Goal: Information Seeking & Learning: Learn about a topic

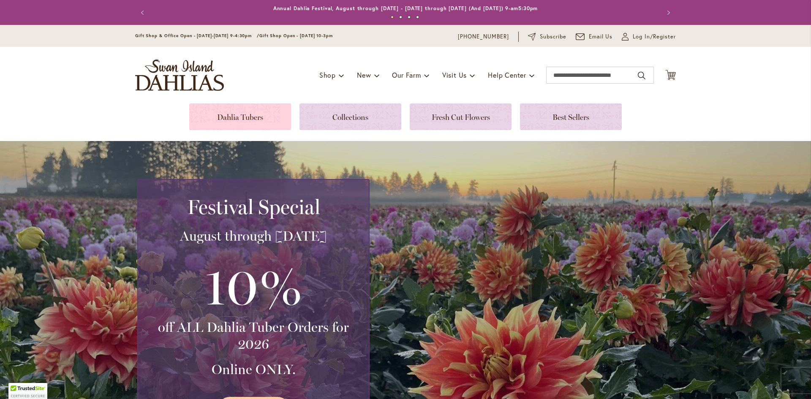
click at [274, 109] on link at bounding box center [240, 116] width 102 height 27
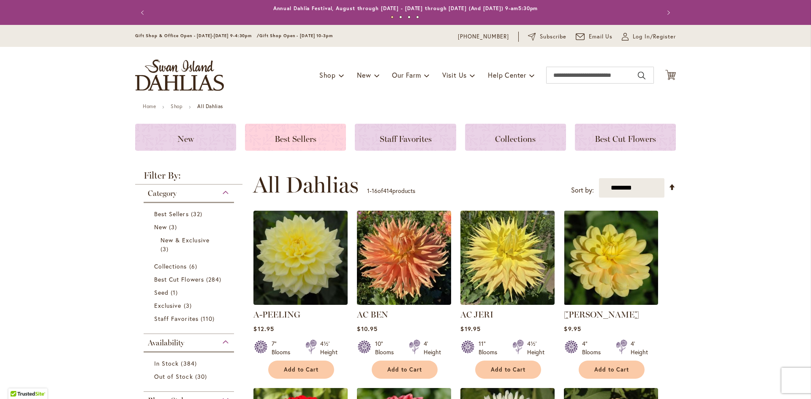
click at [288, 133] on h3 "Best Sellers" at bounding box center [295, 137] width 81 height 9
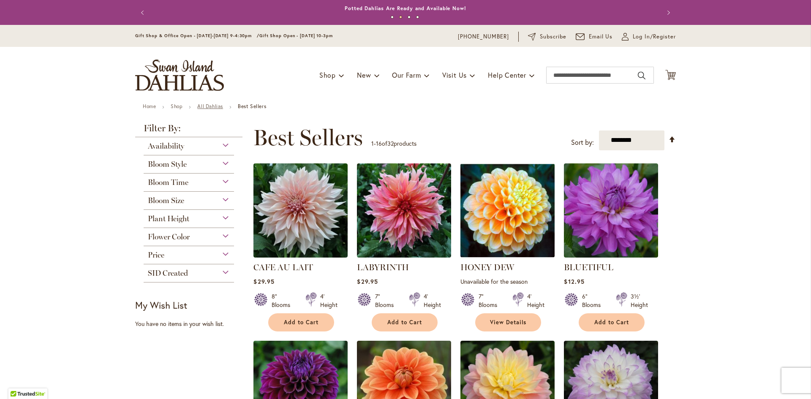
click at [214, 107] on link "All Dahlias" at bounding box center [210, 106] width 26 height 6
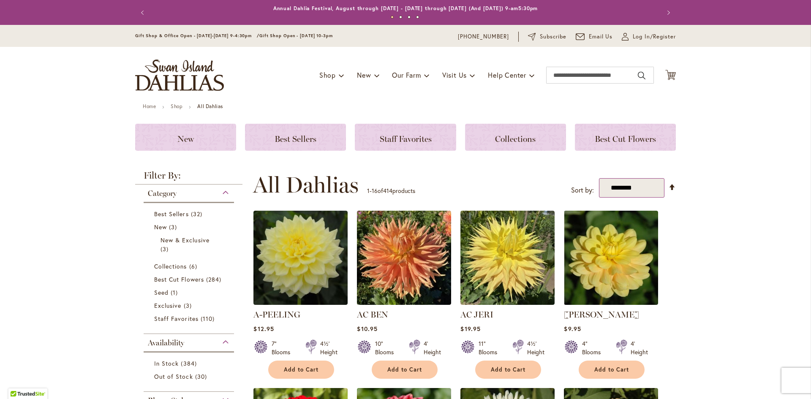
click at [635, 189] on select "**********" at bounding box center [631, 188] width 65 height 20
select select "*****"
click at [599, 178] on select "**********" at bounding box center [631, 188] width 65 height 20
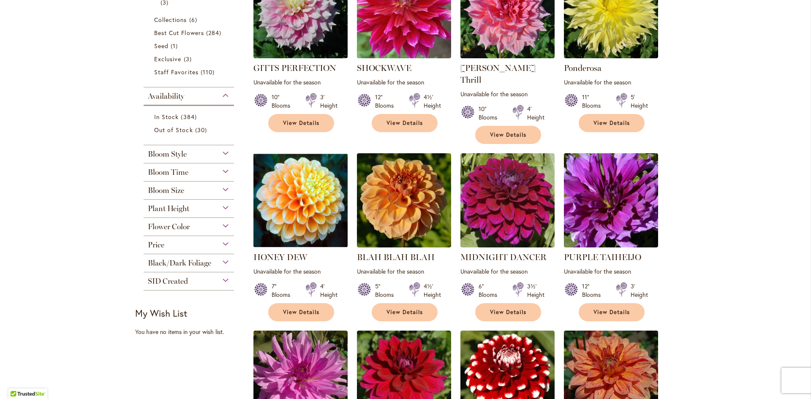
scroll to position [84, 0]
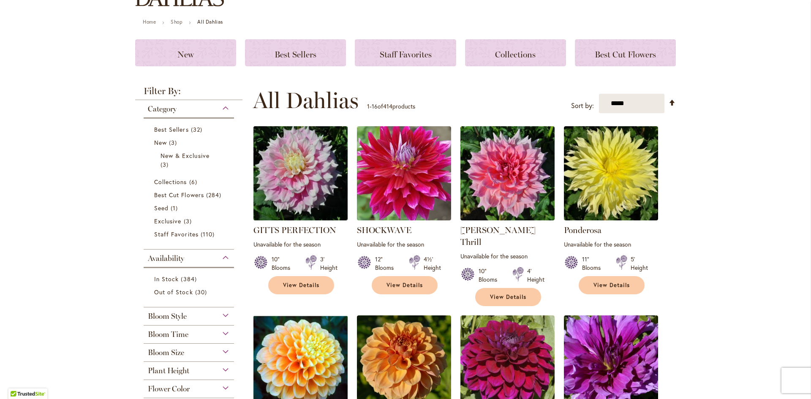
click at [323, 170] on img at bounding box center [300, 173] width 99 height 99
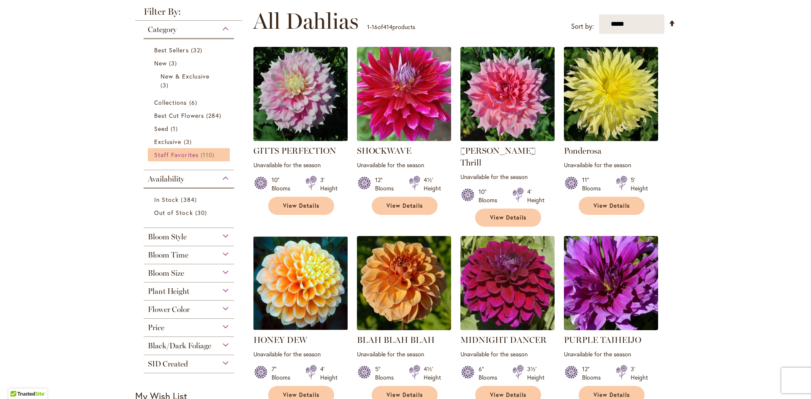
scroll to position [169, 0]
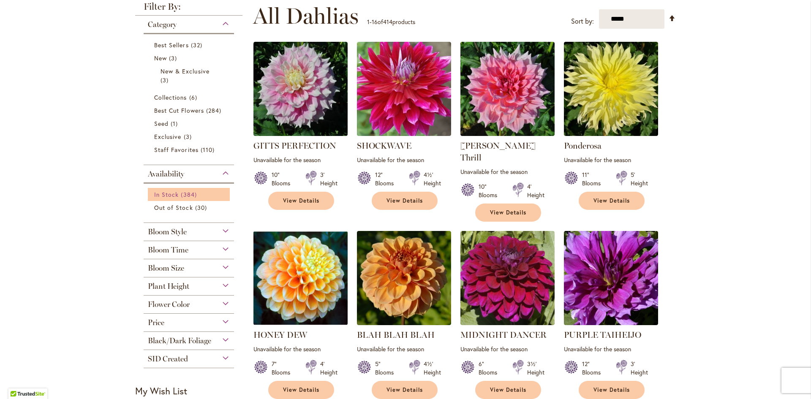
click at [165, 190] on link "In Stock 384 items" at bounding box center [189, 194] width 71 height 9
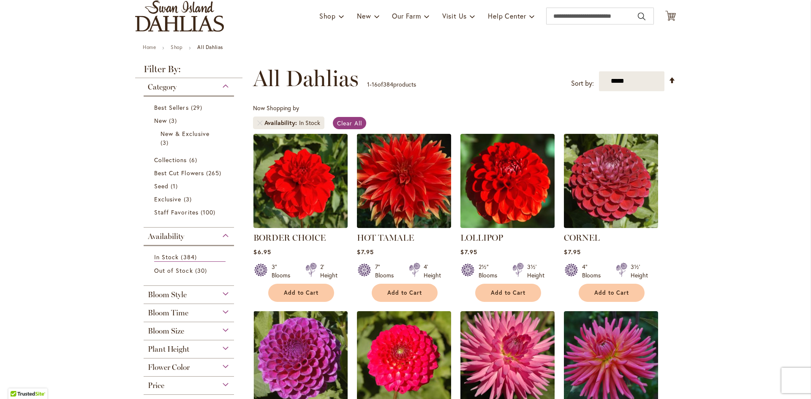
scroll to position [127, 0]
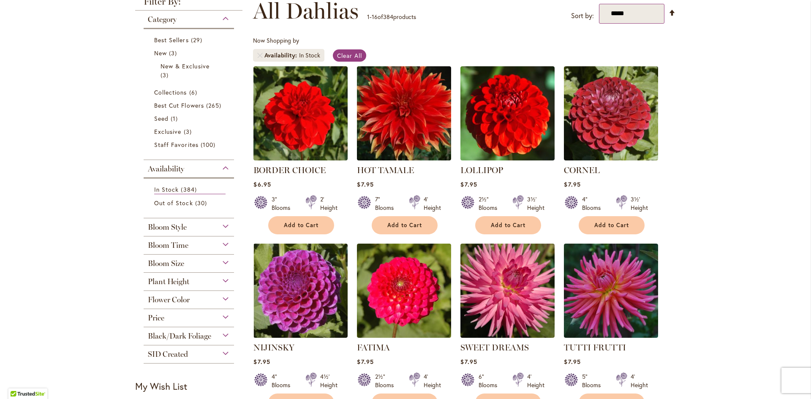
click at [618, 15] on select "**********" at bounding box center [631, 14] width 65 height 20
click at [668, 11] on link "Set Descending Direction" at bounding box center [671, 13] width 7 height 10
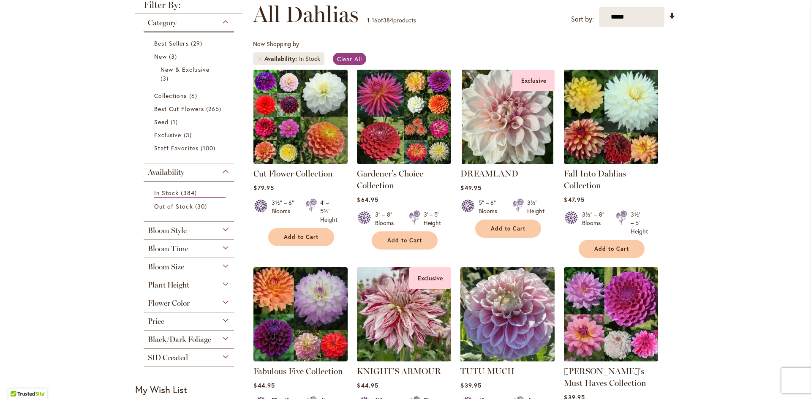
scroll to position [211, 0]
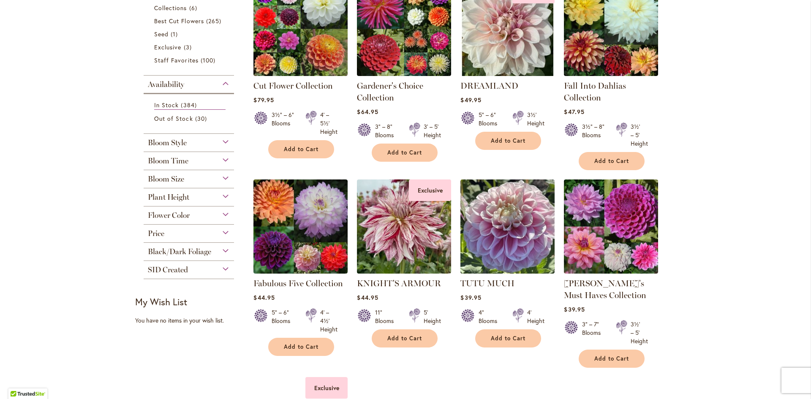
click at [206, 144] on div "Bloom Style" at bounding box center [189, 141] width 90 height 14
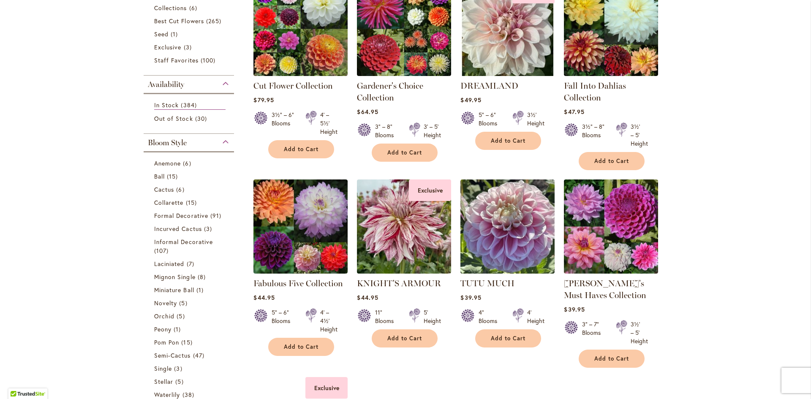
scroll to position [345, 0]
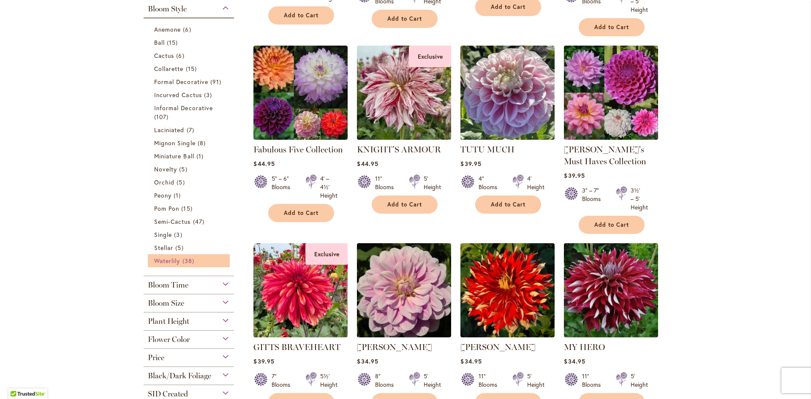
click at [177, 264] on span "Waterlily" at bounding box center [167, 261] width 26 height 8
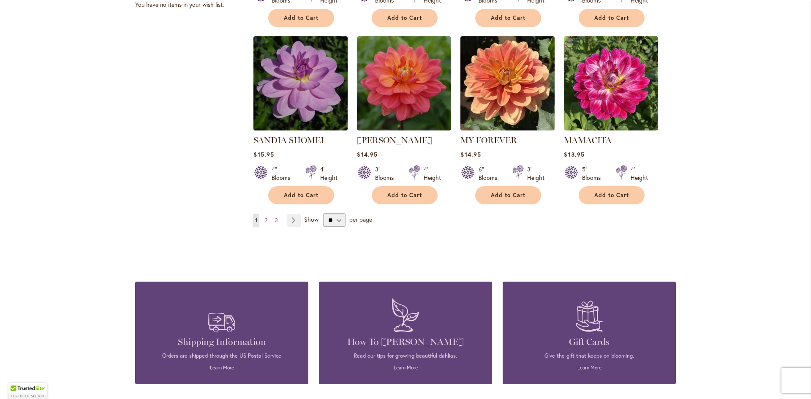
scroll to position [844, 0]
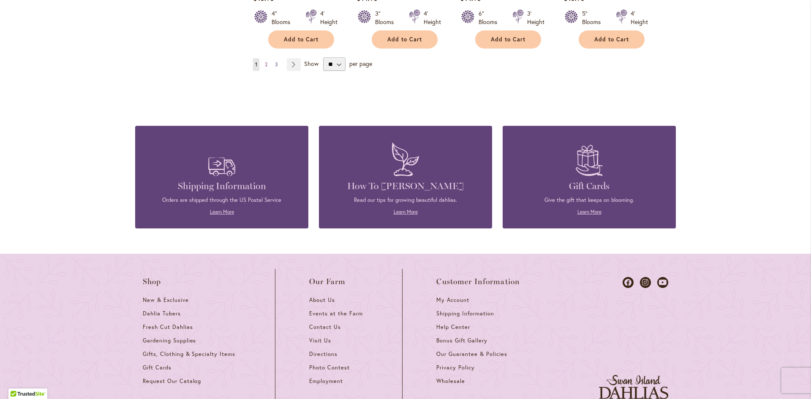
click at [275, 67] on span "3" at bounding box center [276, 64] width 3 height 6
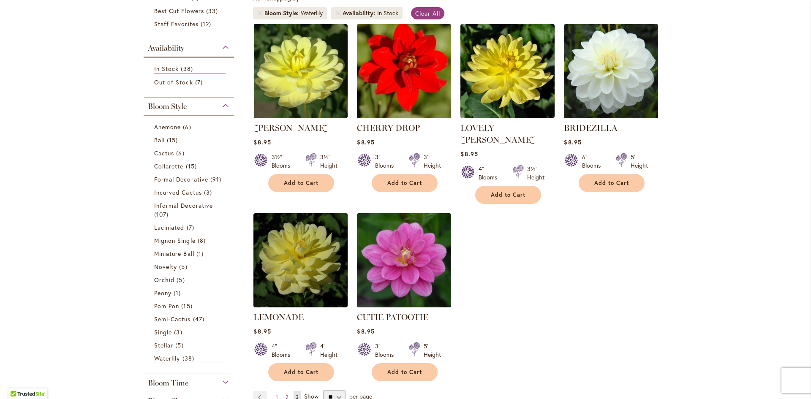
scroll to position [211, 0]
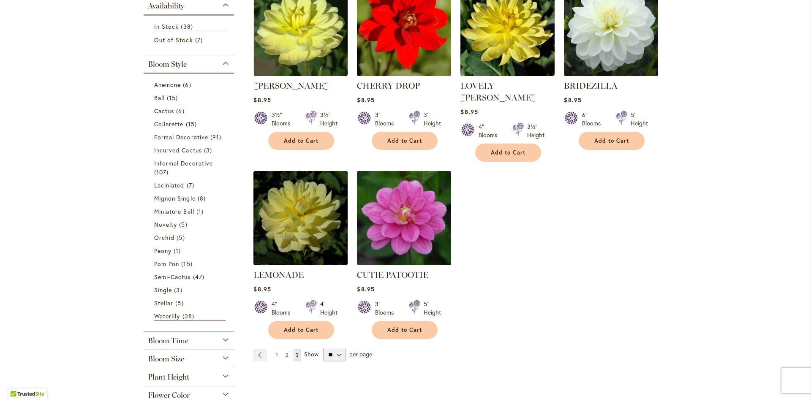
click at [283, 349] on link "Page 2" at bounding box center [286, 355] width 7 height 13
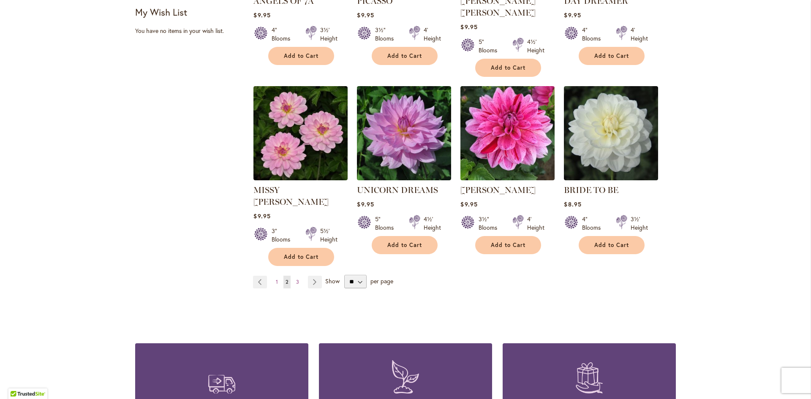
scroll to position [675, 0]
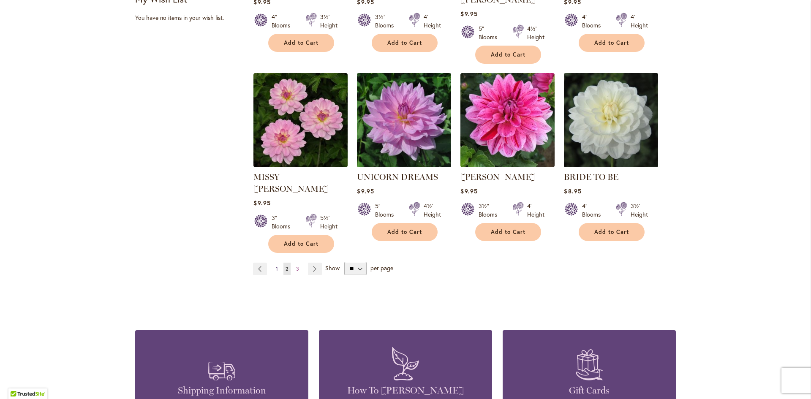
click at [276, 266] on span "1" at bounding box center [277, 269] width 2 height 6
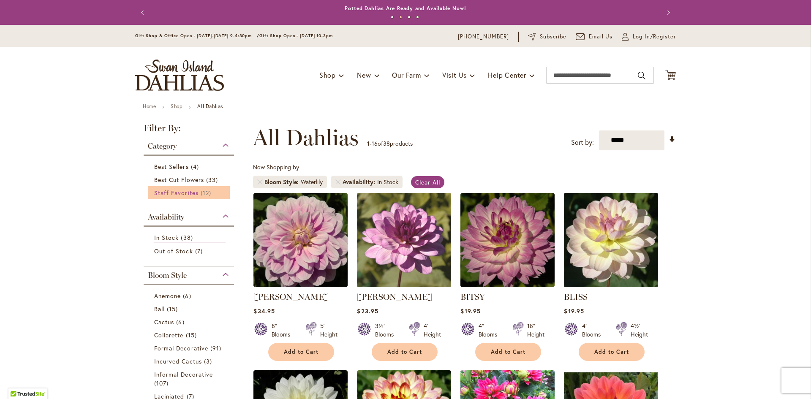
click at [169, 188] on link "Staff Favorites 12 items" at bounding box center [189, 192] width 71 height 9
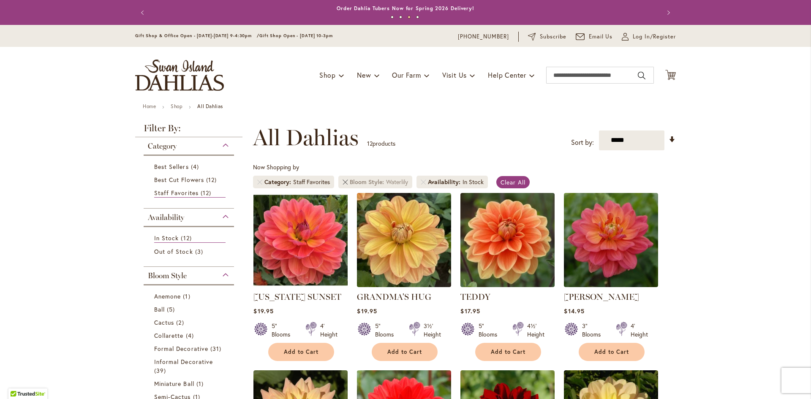
click at [342, 181] on link "Remove Bloom Style Waterlily" at bounding box center [344, 181] width 5 height 5
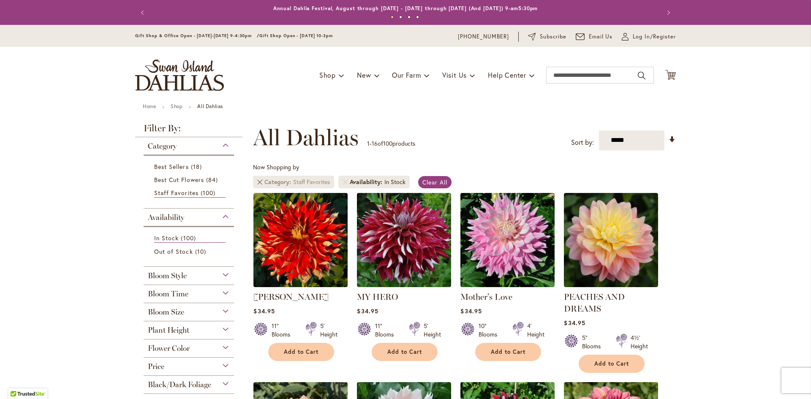
click at [257, 182] on link "Remove Category Staff Favorites" at bounding box center [259, 181] width 5 height 5
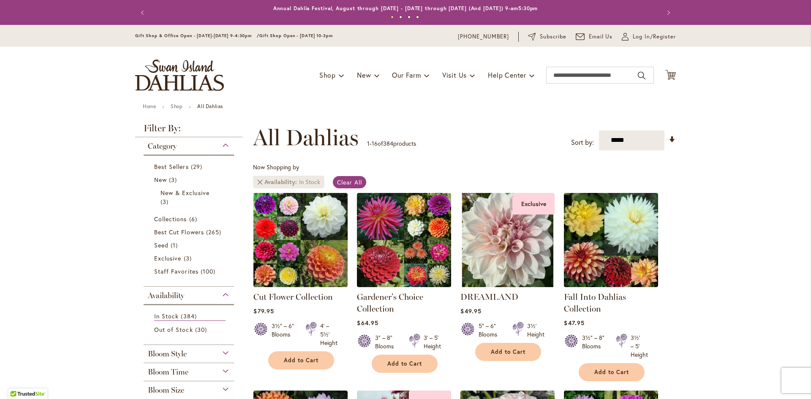
drag, startPoint x: 0, startPoint y: 0, endPoint x: 255, endPoint y: 182, distance: 313.4
click at [257, 182] on link "Remove Availability In Stock" at bounding box center [259, 181] width 5 height 5
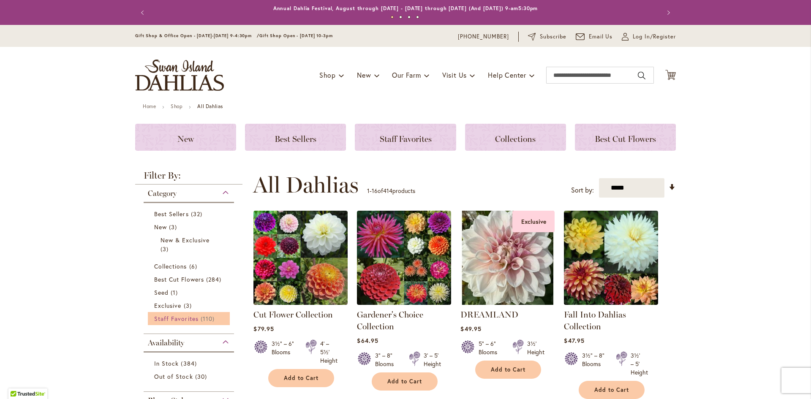
click at [169, 316] on span "Staff Favorites" at bounding box center [176, 319] width 44 height 8
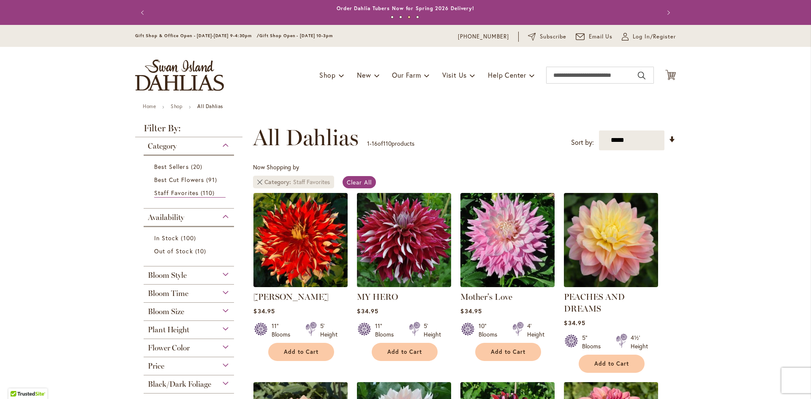
click at [257, 179] on link "Remove Category Staff Favorites" at bounding box center [259, 181] width 5 height 5
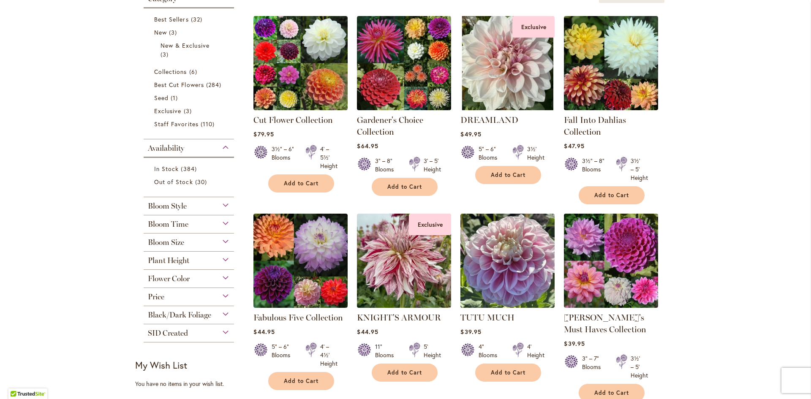
scroll to position [211, 0]
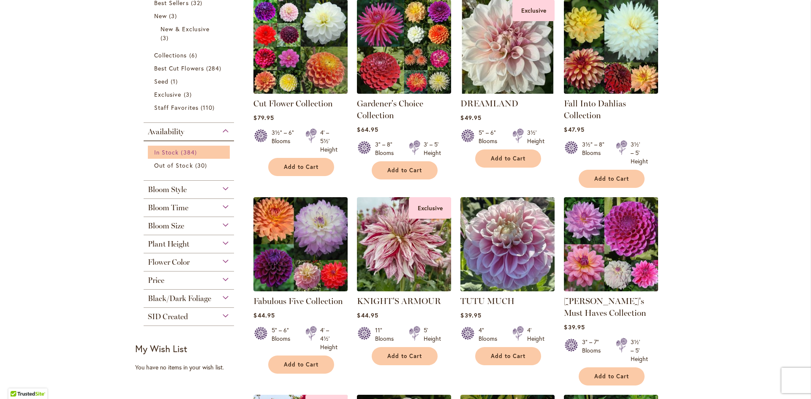
click at [169, 151] on span "In Stock" at bounding box center [166, 152] width 24 height 8
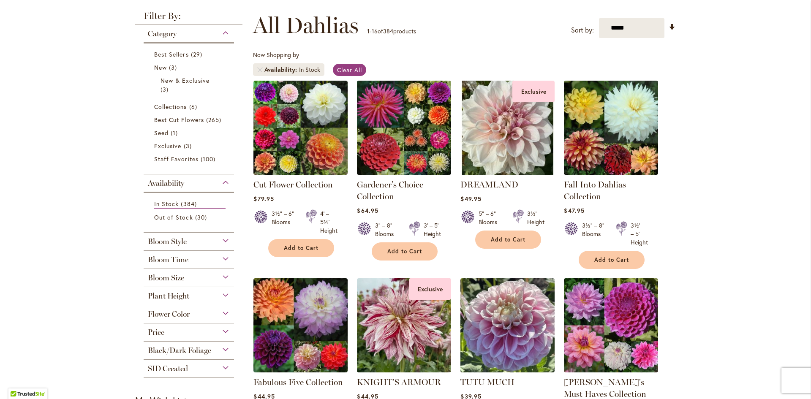
scroll to position [253, 0]
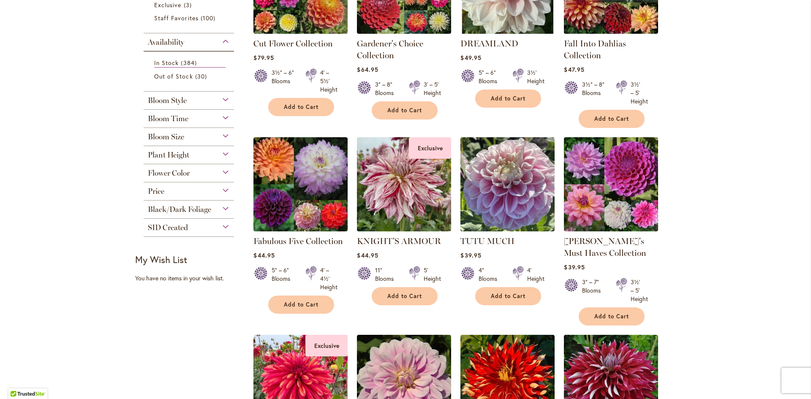
click at [157, 102] on span "Bloom Style" at bounding box center [167, 100] width 39 height 9
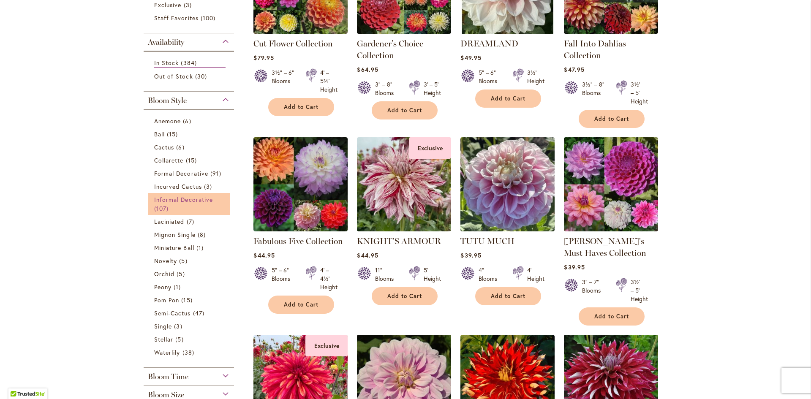
click at [178, 200] on span "Informal Decorative" at bounding box center [183, 199] width 59 height 8
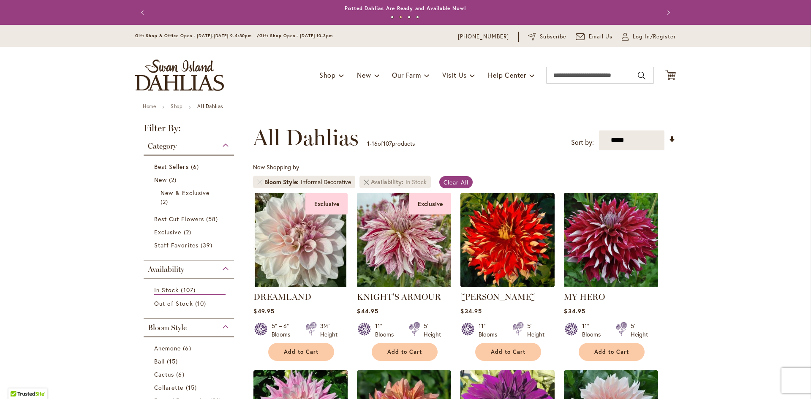
click at [363, 183] on link "Remove Availability In Stock" at bounding box center [365, 181] width 5 height 5
click at [257, 181] on link "Remove Bloom Style Informal Decorative" at bounding box center [259, 181] width 5 height 5
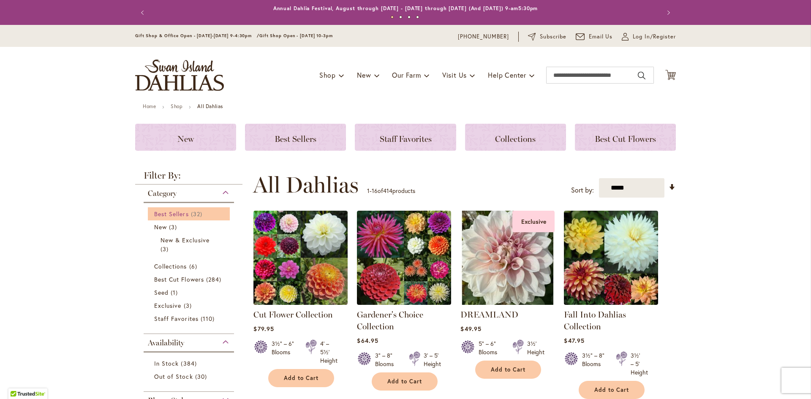
click at [181, 216] on span "Best Sellers" at bounding box center [171, 214] width 35 height 8
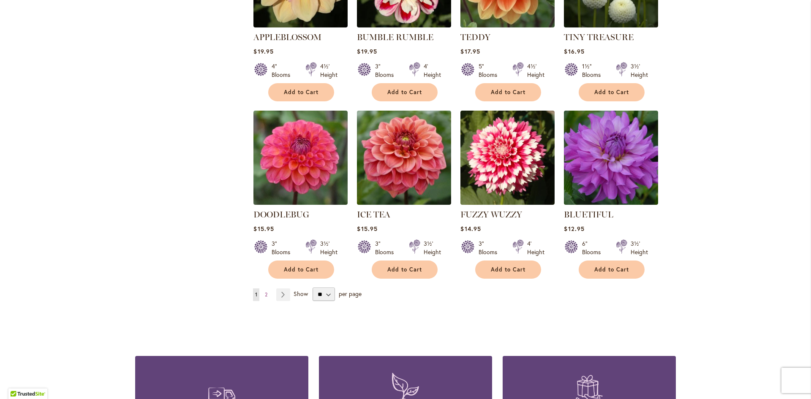
scroll to position [633, 0]
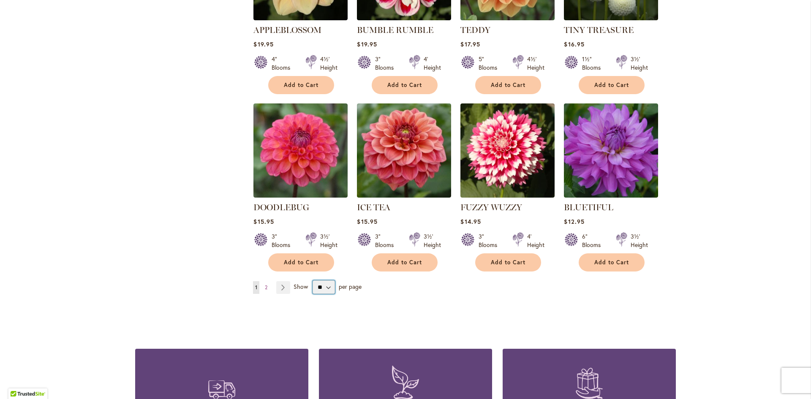
click at [320, 290] on select "** ** ** **" at bounding box center [323, 287] width 22 height 14
select select "**"
click at [312, 280] on select "** ** ** **" at bounding box center [323, 287] width 22 height 14
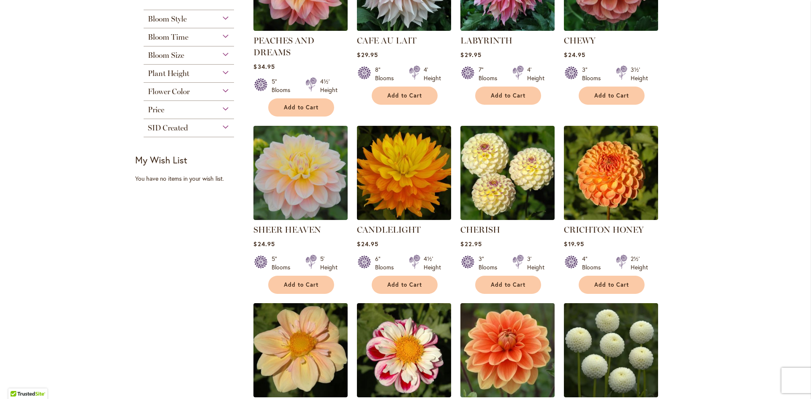
scroll to position [84, 0]
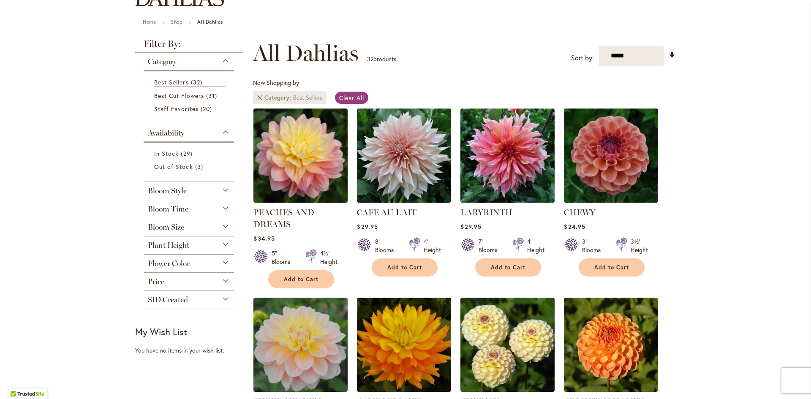
click at [257, 98] on link "Remove Category Best Sellers" at bounding box center [259, 97] width 5 height 5
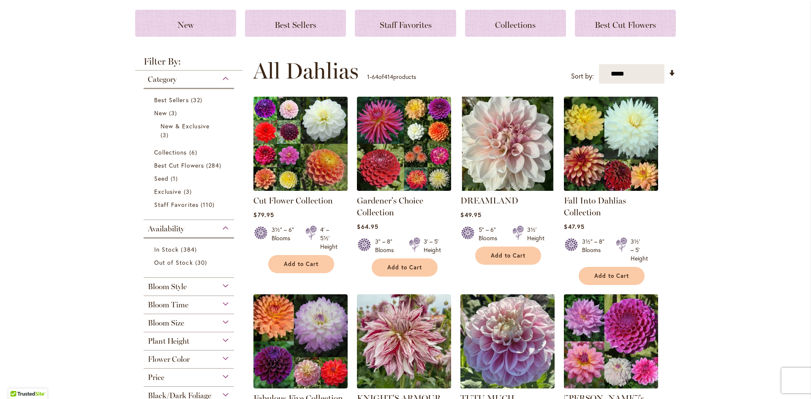
scroll to position [127, 0]
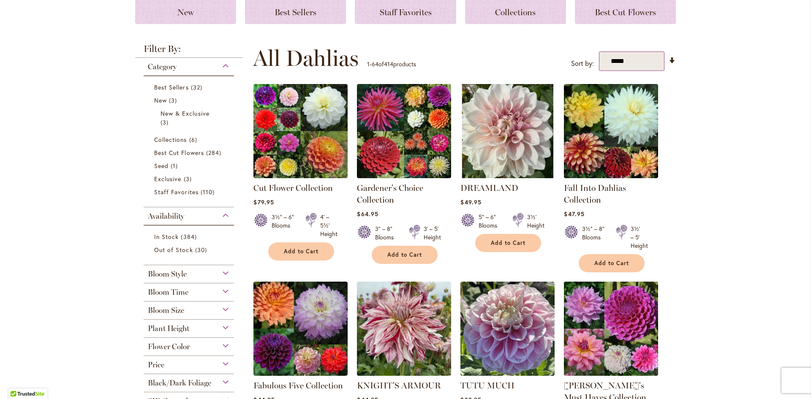
click at [650, 56] on select "**********" at bounding box center [631, 62] width 65 height 20
select select "****"
click at [599, 52] on select "**********" at bounding box center [631, 62] width 65 height 20
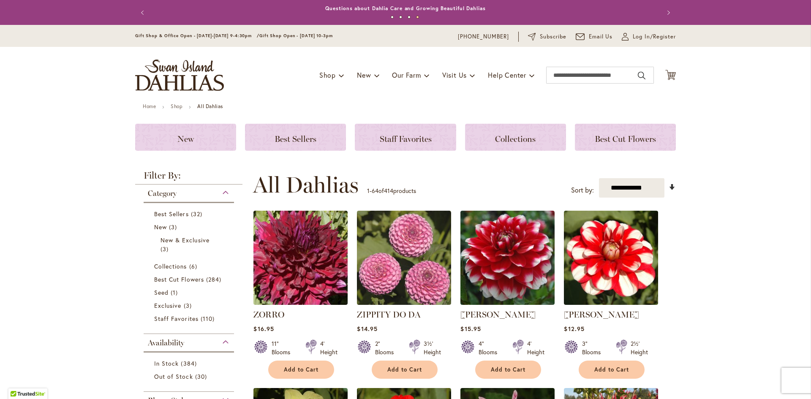
click at [670, 183] on link "Set Ascending Direction" at bounding box center [671, 187] width 7 height 10
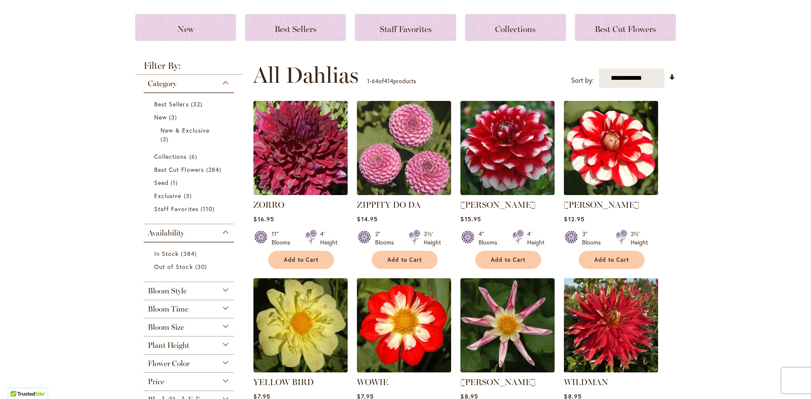
scroll to position [296, 0]
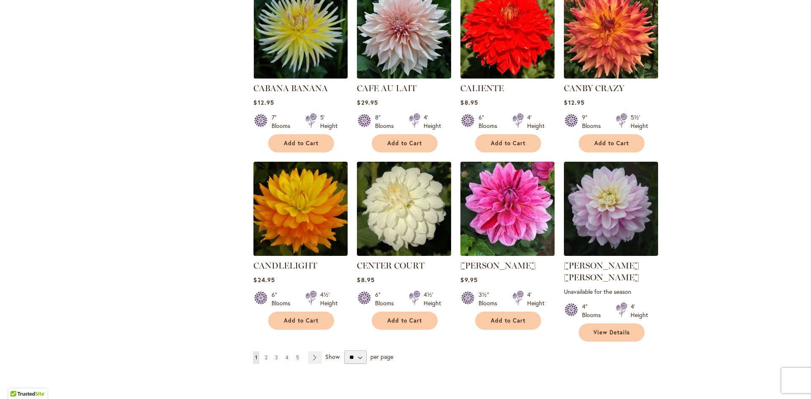
scroll to position [2913, 0]
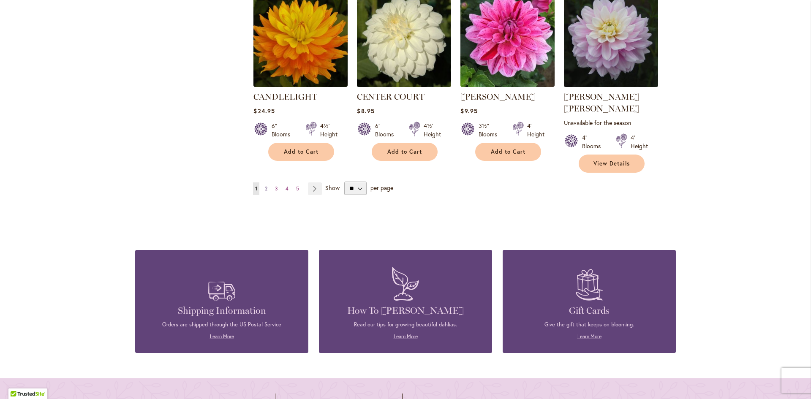
click at [265, 185] on span "2" at bounding box center [266, 188] width 3 height 6
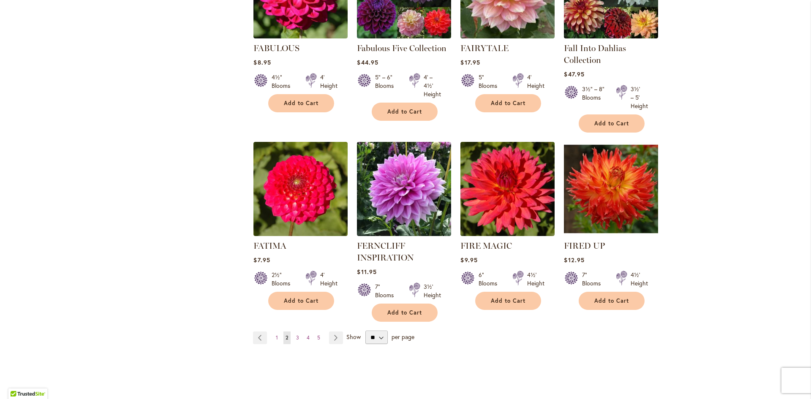
scroll to position [2829, 0]
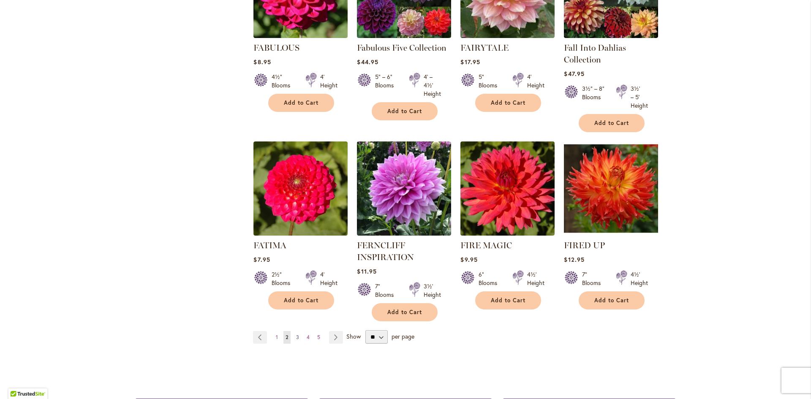
click at [296, 334] on span "3" at bounding box center [297, 337] width 3 height 6
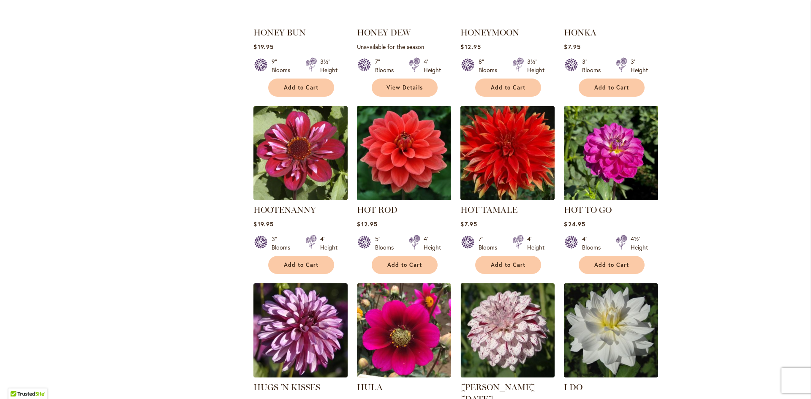
scroll to position [2913, 0]
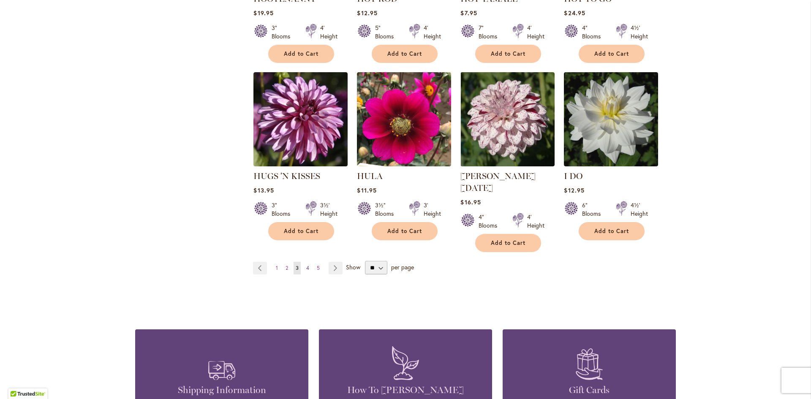
click at [306, 265] on span "4" at bounding box center [307, 268] width 3 height 6
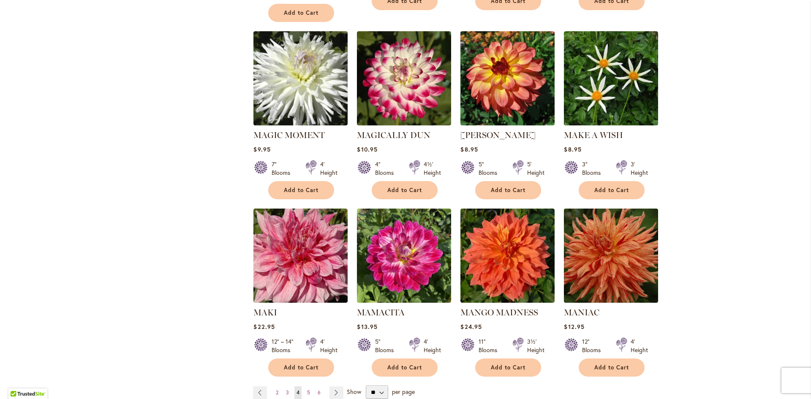
scroll to position [2744, 0]
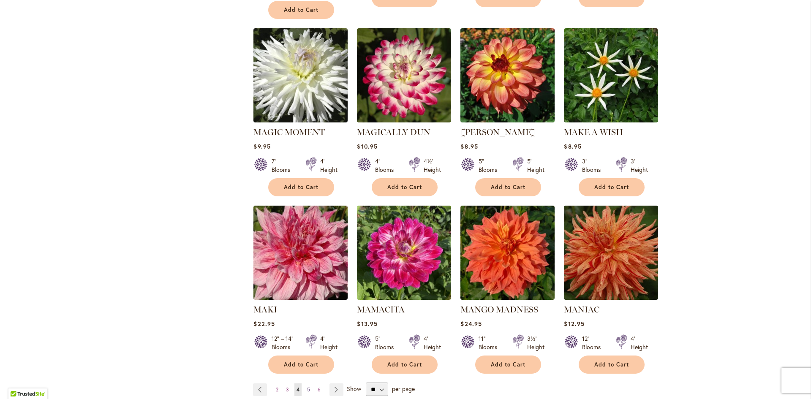
click at [305, 383] on link "Page 5" at bounding box center [308, 389] width 7 height 13
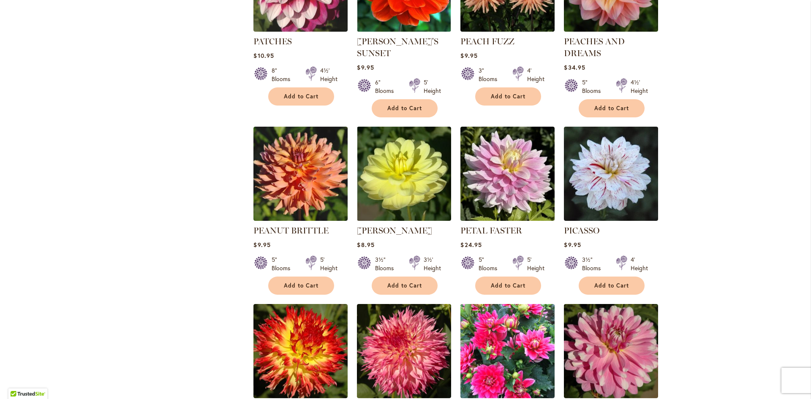
scroll to position [2744, 0]
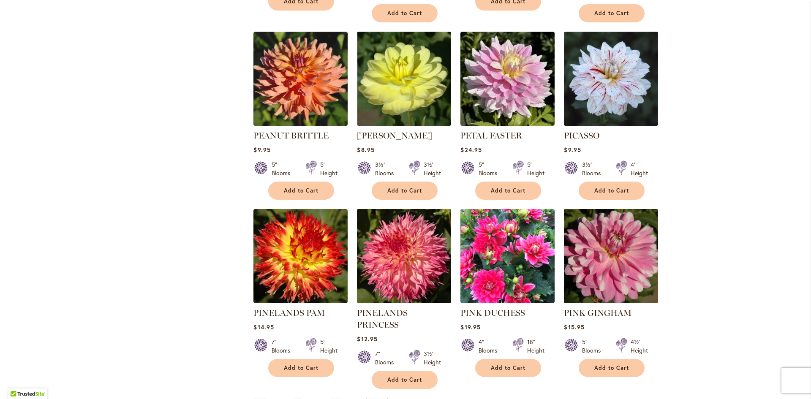
click at [306, 399] on link "Page 6" at bounding box center [308, 405] width 7 height 13
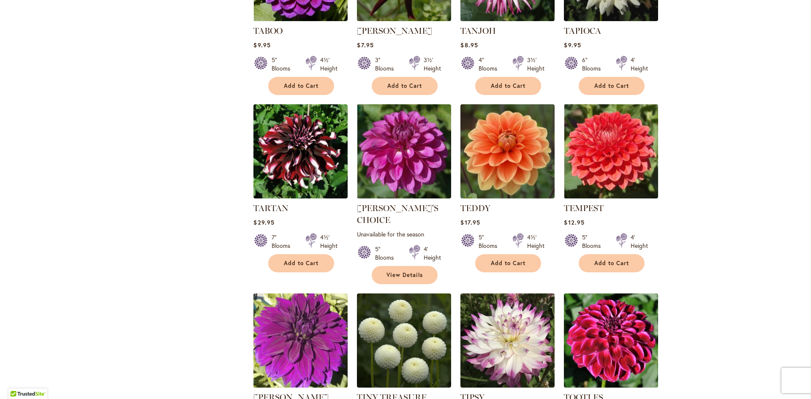
scroll to position [2744, 0]
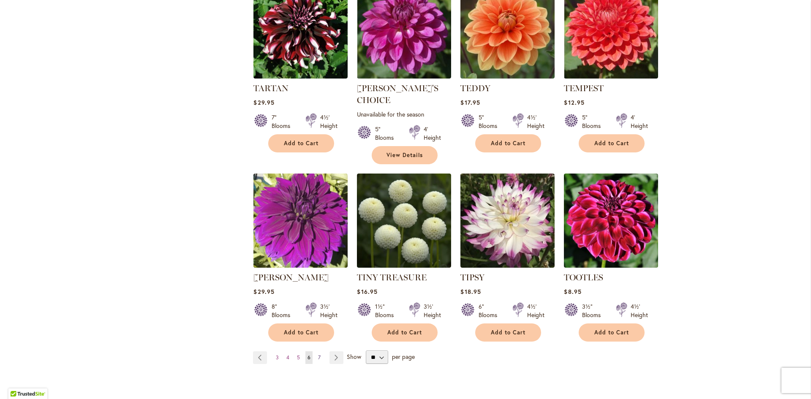
click at [318, 354] on span "7" at bounding box center [319, 357] width 3 height 6
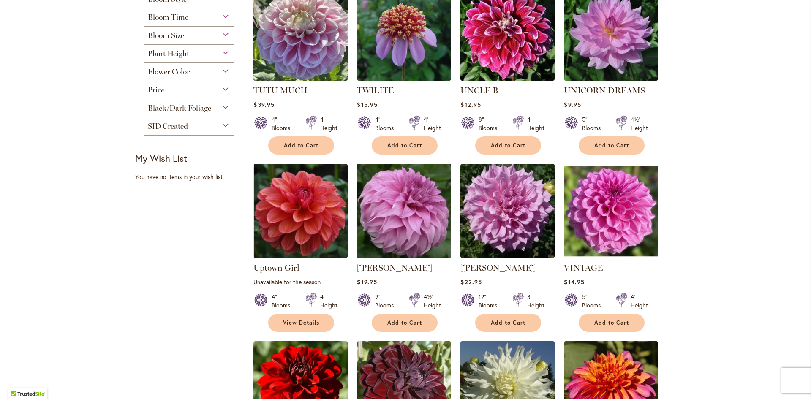
scroll to position [211, 0]
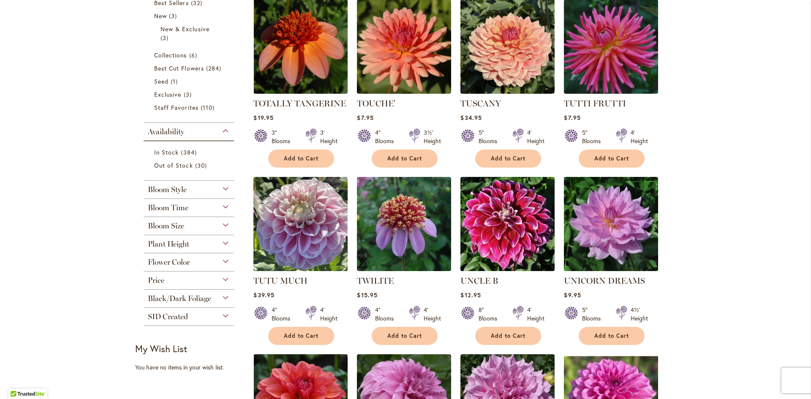
click at [180, 190] on span "Bloom Style" at bounding box center [167, 189] width 39 height 9
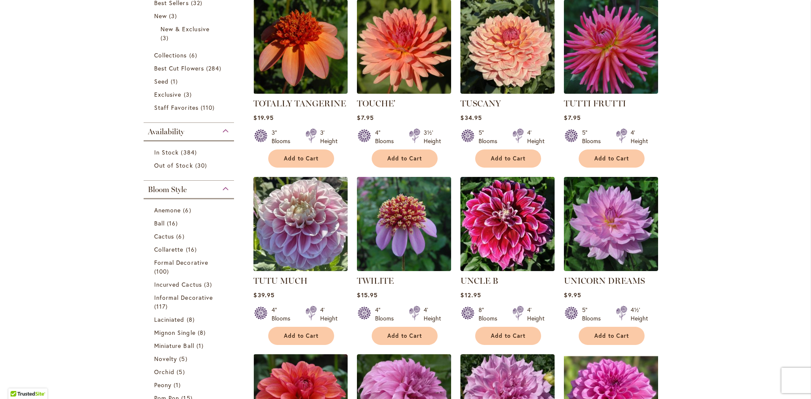
scroll to position [392, 0]
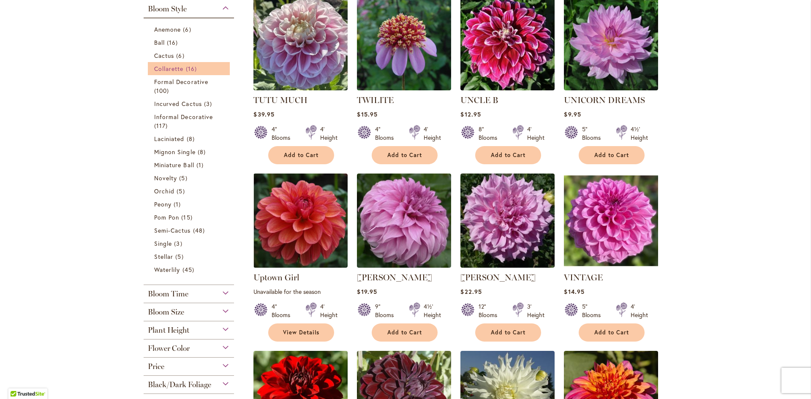
click at [170, 70] on span "Collarette" at bounding box center [169, 69] width 30 height 8
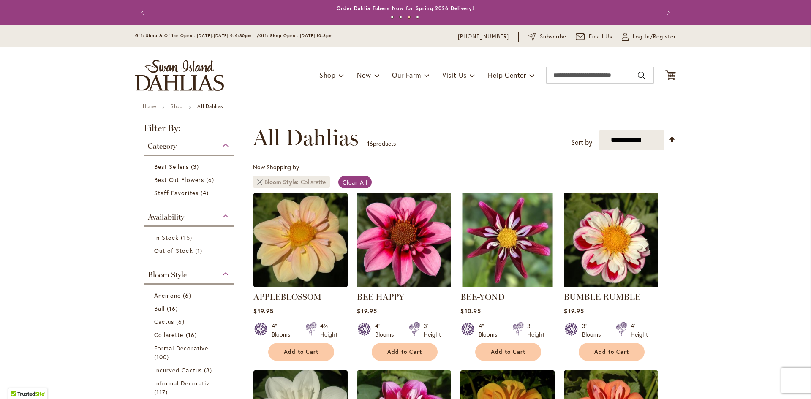
click at [258, 181] on link "Remove Bloom Style Collarette" at bounding box center [259, 181] width 5 height 5
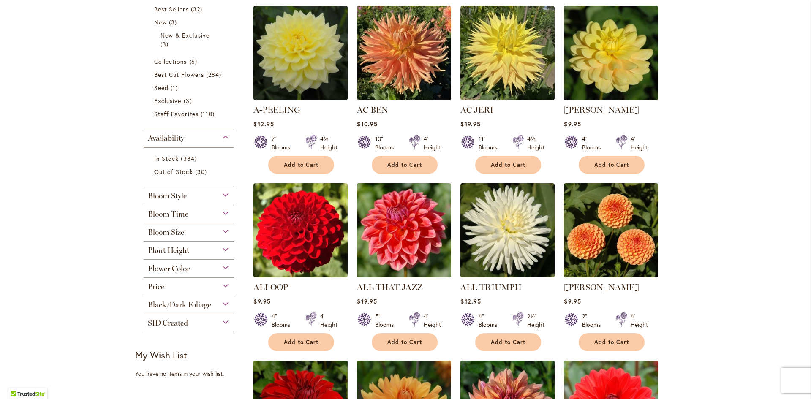
scroll to position [211, 0]
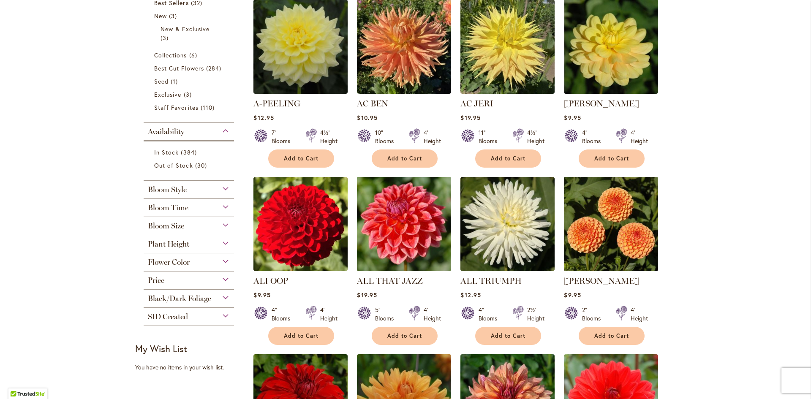
click at [168, 187] on span "Bloom Style" at bounding box center [167, 189] width 39 height 9
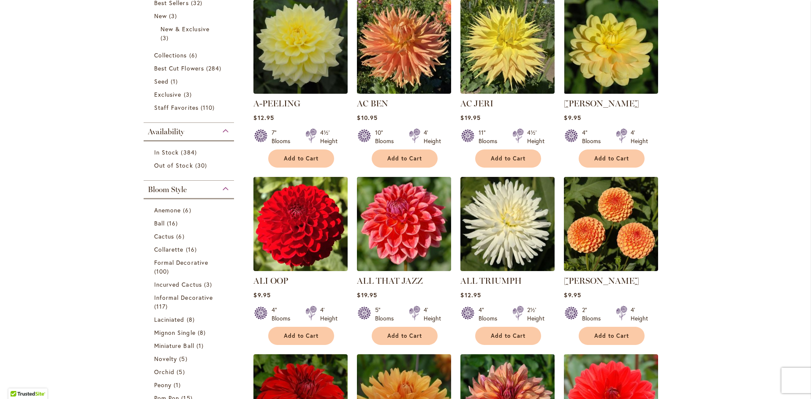
scroll to position [392, 0]
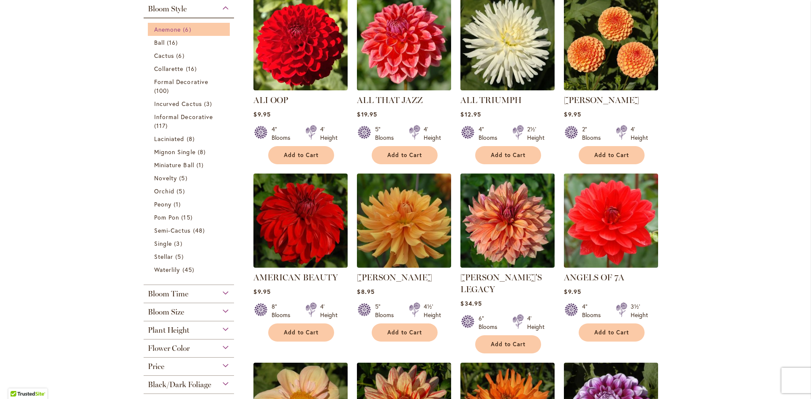
click at [158, 30] on span "Anemone" at bounding box center [167, 29] width 27 height 8
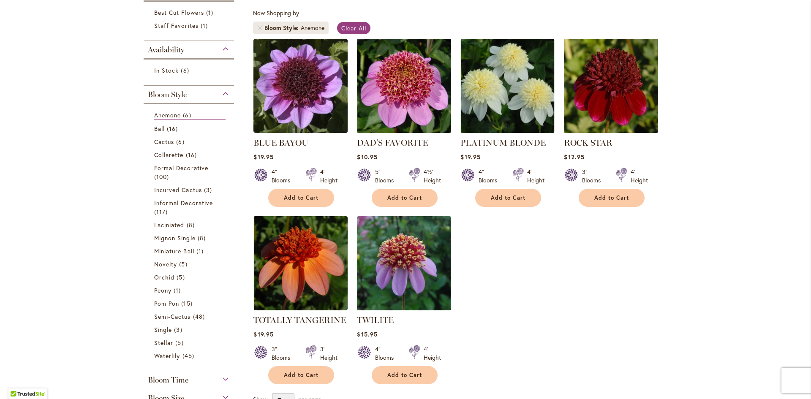
scroll to position [169, 0]
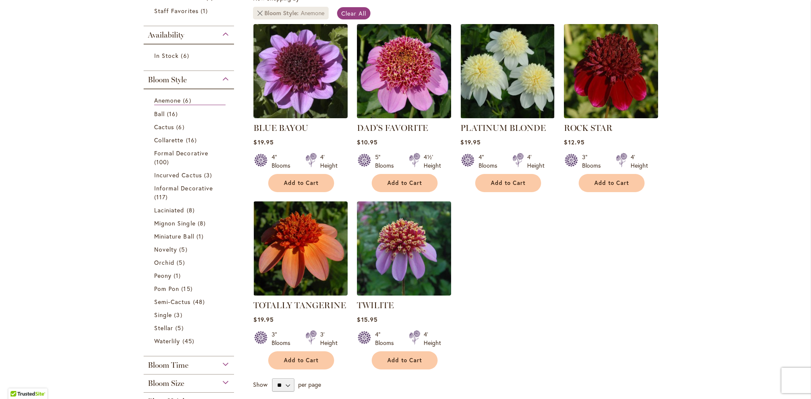
click at [257, 14] on link "Remove Bloom Style Anemone" at bounding box center [259, 13] width 5 height 5
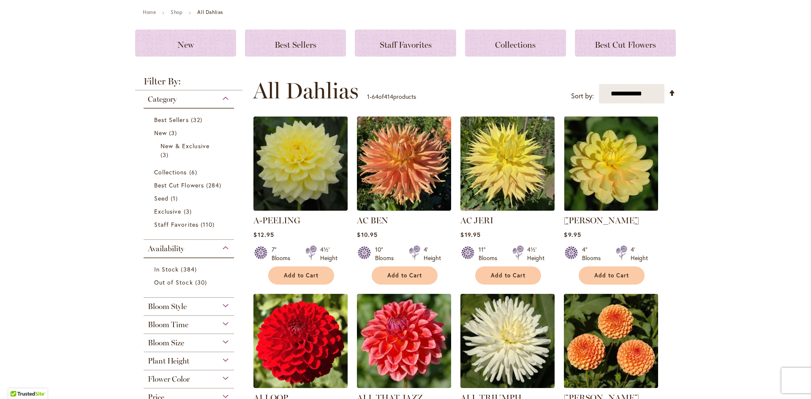
scroll to position [253, 0]
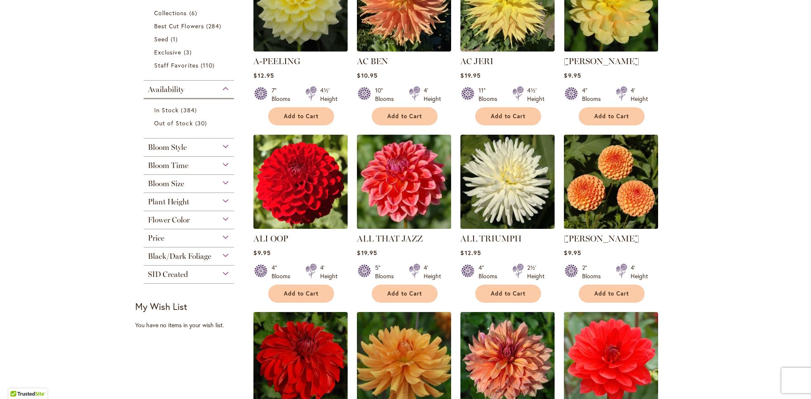
click at [172, 147] on span "Bloom Style" at bounding box center [167, 147] width 39 height 9
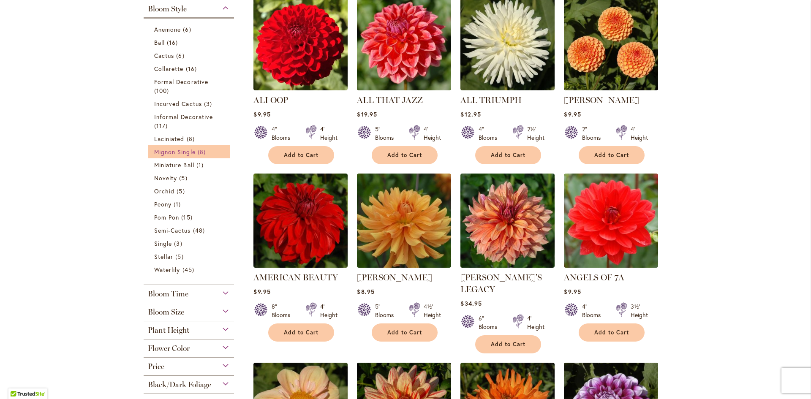
click at [170, 155] on span "Mignon Single" at bounding box center [174, 152] width 41 height 8
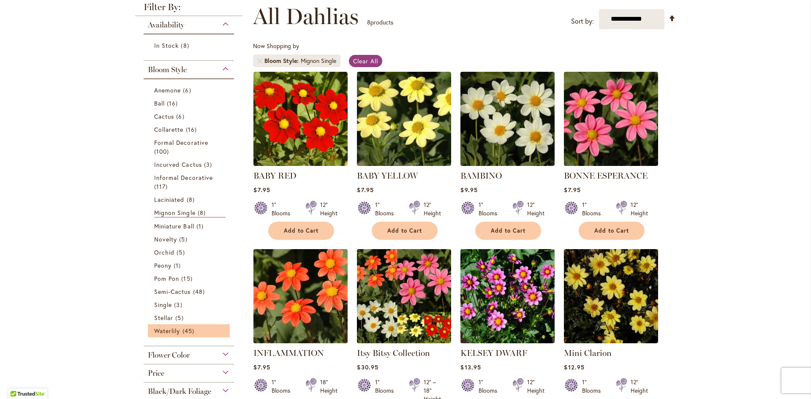
scroll to position [127, 0]
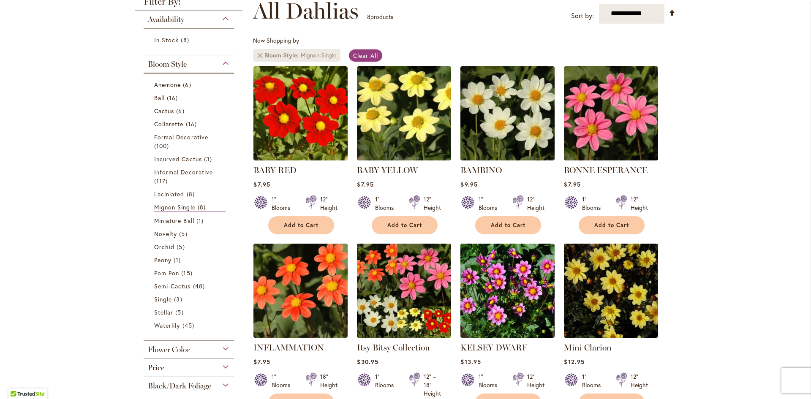
click at [257, 54] on link "Remove Bloom Style Mignon Single" at bounding box center [259, 55] width 5 height 5
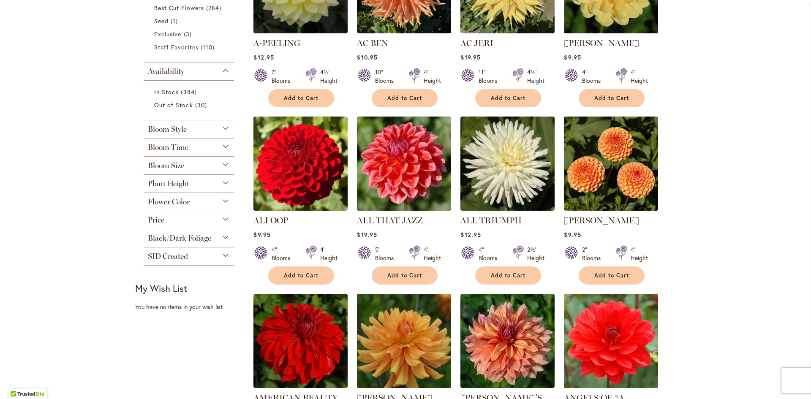
scroll to position [296, 0]
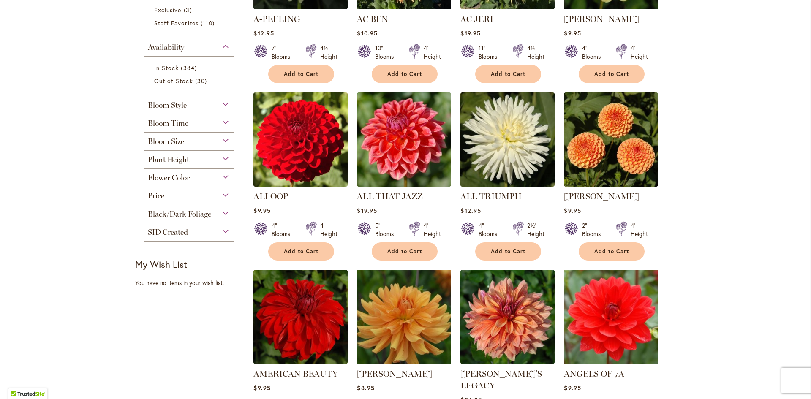
click at [178, 102] on span "Bloom Style" at bounding box center [167, 104] width 39 height 9
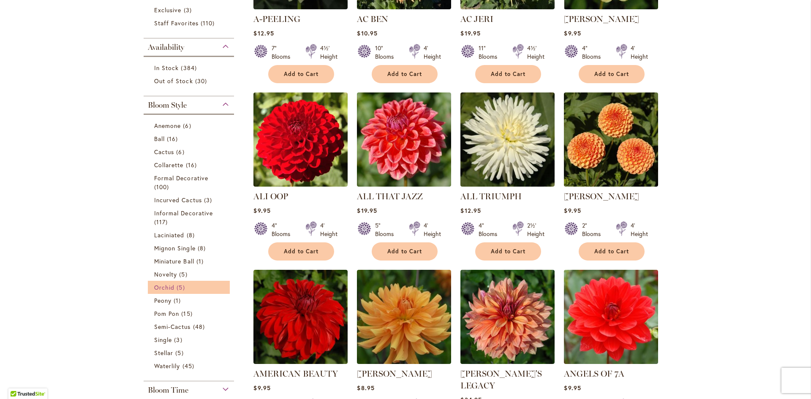
click at [168, 285] on span "Orchid" at bounding box center [164, 287] width 20 height 8
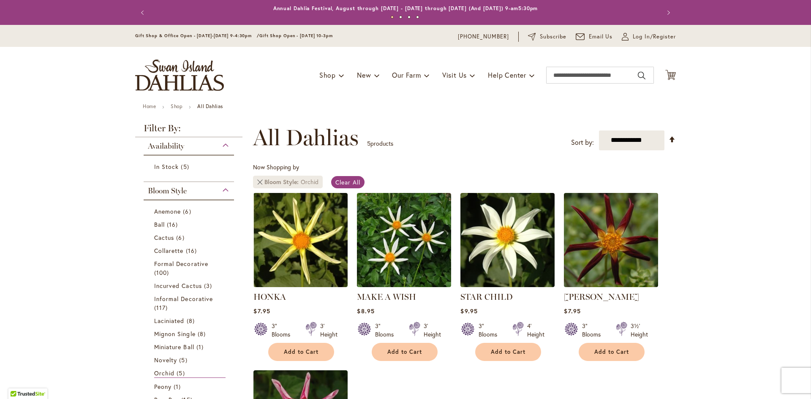
click at [258, 184] on link "Remove Bloom Style Orchid" at bounding box center [259, 181] width 5 height 5
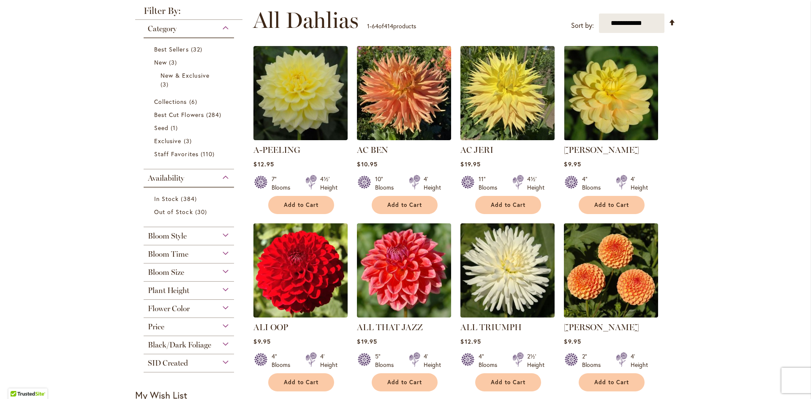
scroll to position [169, 0]
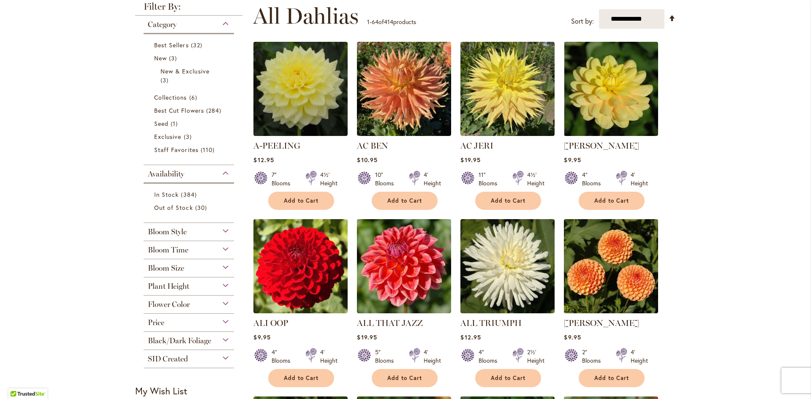
click at [169, 230] on span "Bloom Style" at bounding box center [167, 231] width 39 height 9
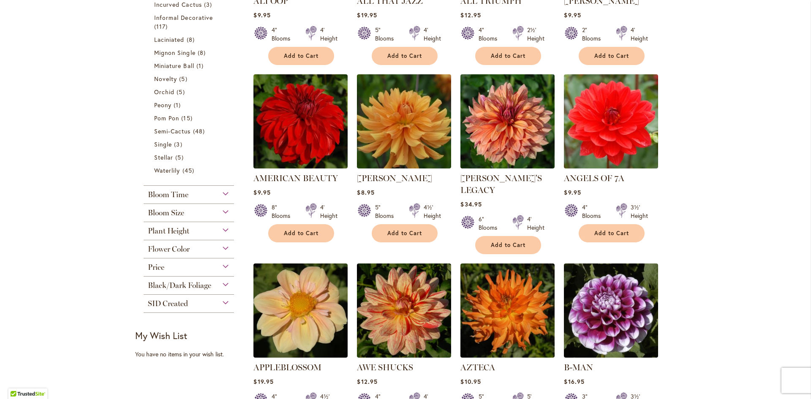
scroll to position [476, 0]
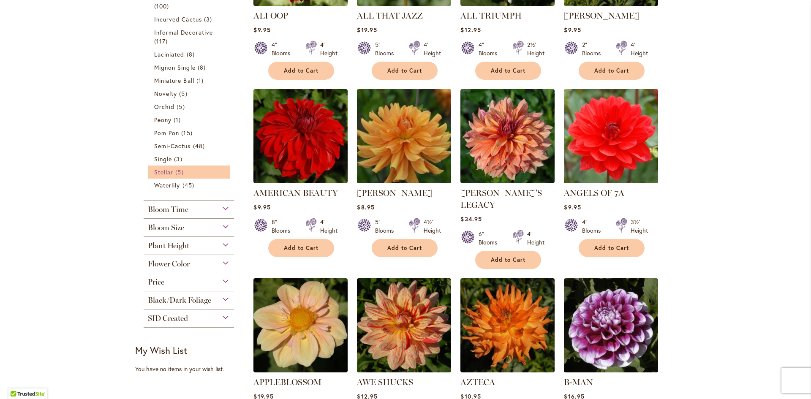
click at [164, 170] on span "Stellar" at bounding box center [163, 172] width 19 height 8
